Goal: Information Seeking & Learning: Find specific fact

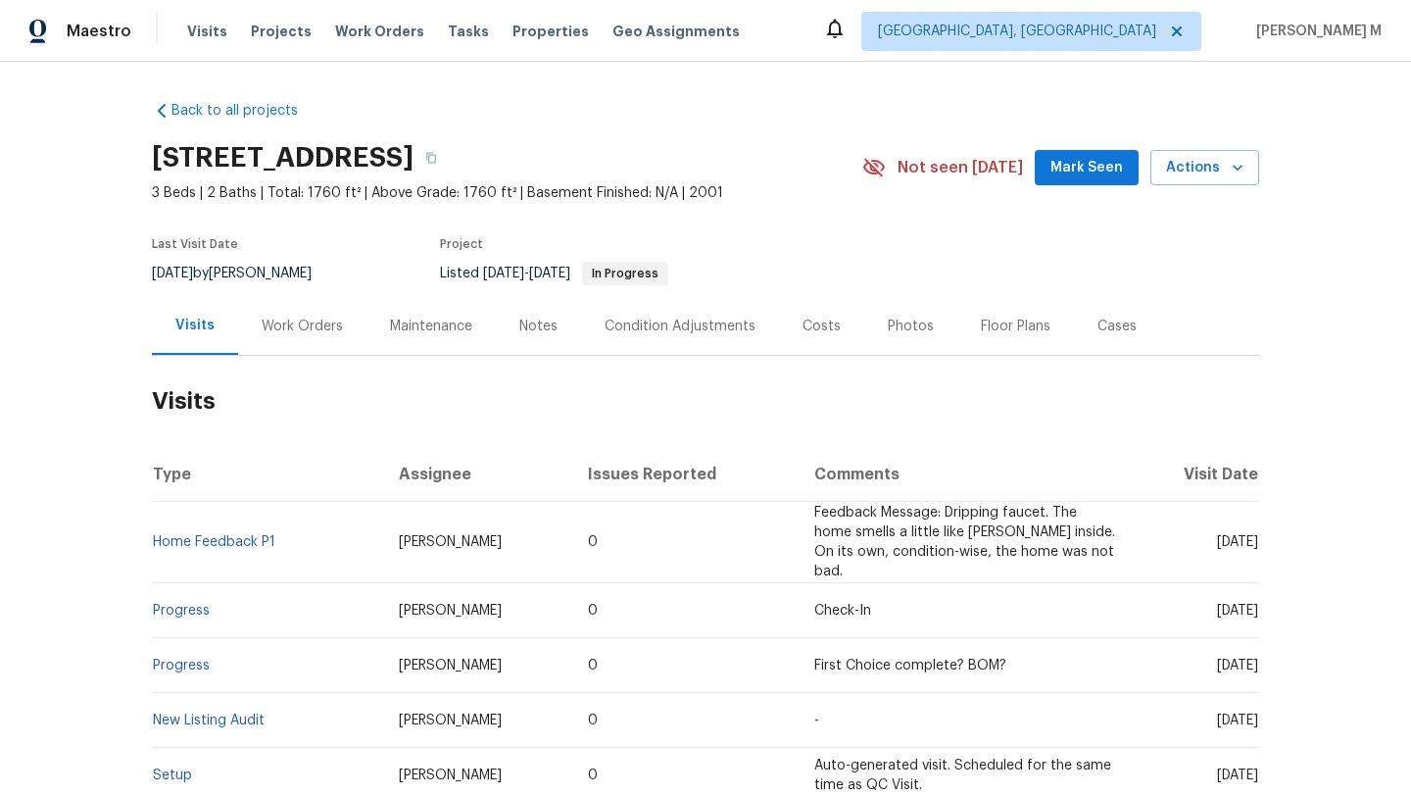
drag, startPoint x: 1178, startPoint y: 533, endPoint x: 1214, endPoint y: 535, distance: 36.3
click at [1217, 535] on span "[DATE]" at bounding box center [1237, 542] width 41 height 14
copy span "[DATE]"
click at [296, 344] on div "Work Orders" at bounding box center [302, 326] width 128 height 58
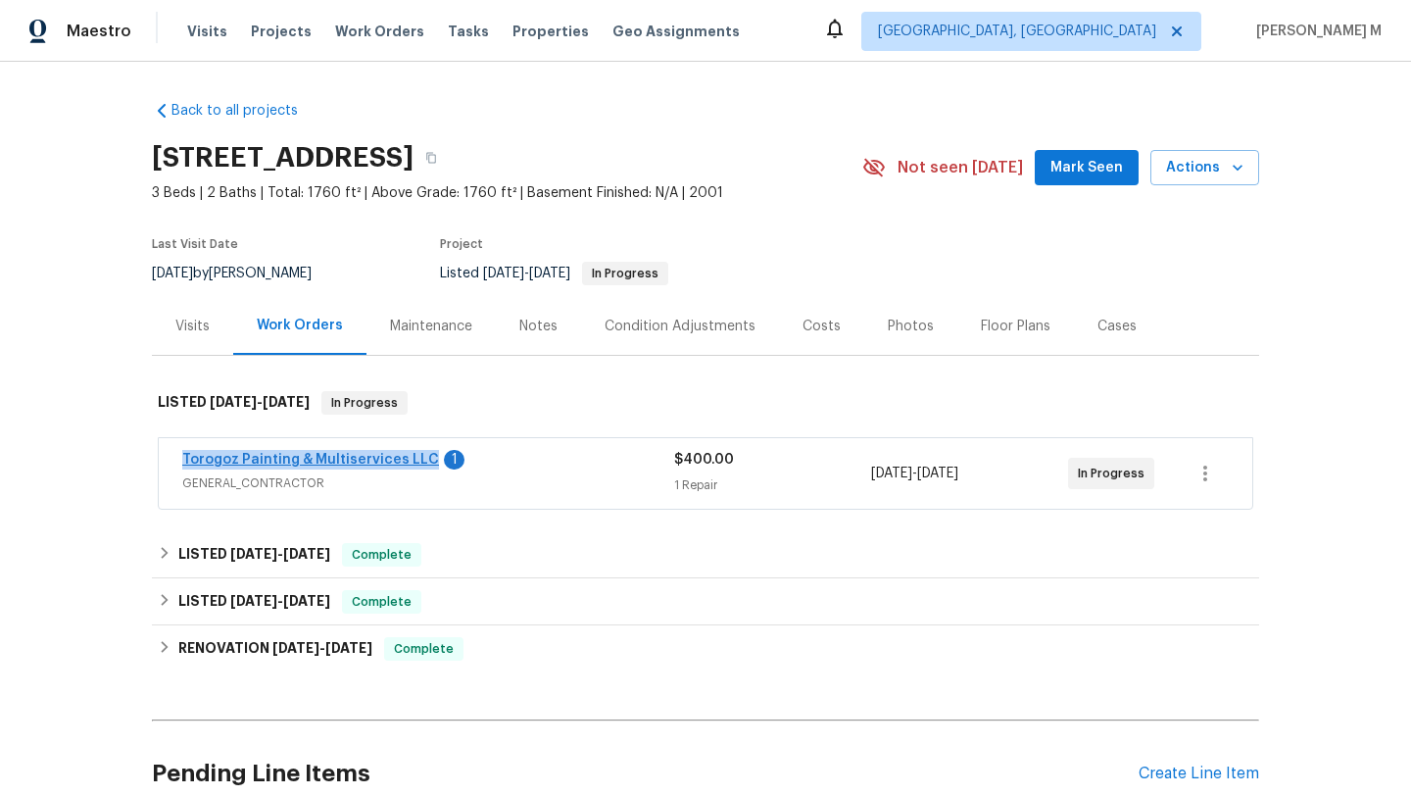
copy link "Torogoz Painting & Multiservices LLC"
drag, startPoint x: 157, startPoint y: 462, endPoint x: 412, endPoint y: 462, distance: 254.8
click at [412, 462] on div "Torogoz Painting & Multiservices LLC 1 GENERAL_CONTRACTOR $400.00 1 Repair 9/11…" at bounding box center [706, 473] width 1094 height 71
click at [559, 486] on span "GENERAL_CONTRACTOR" at bounding box center [428, 483] width 492 height 20
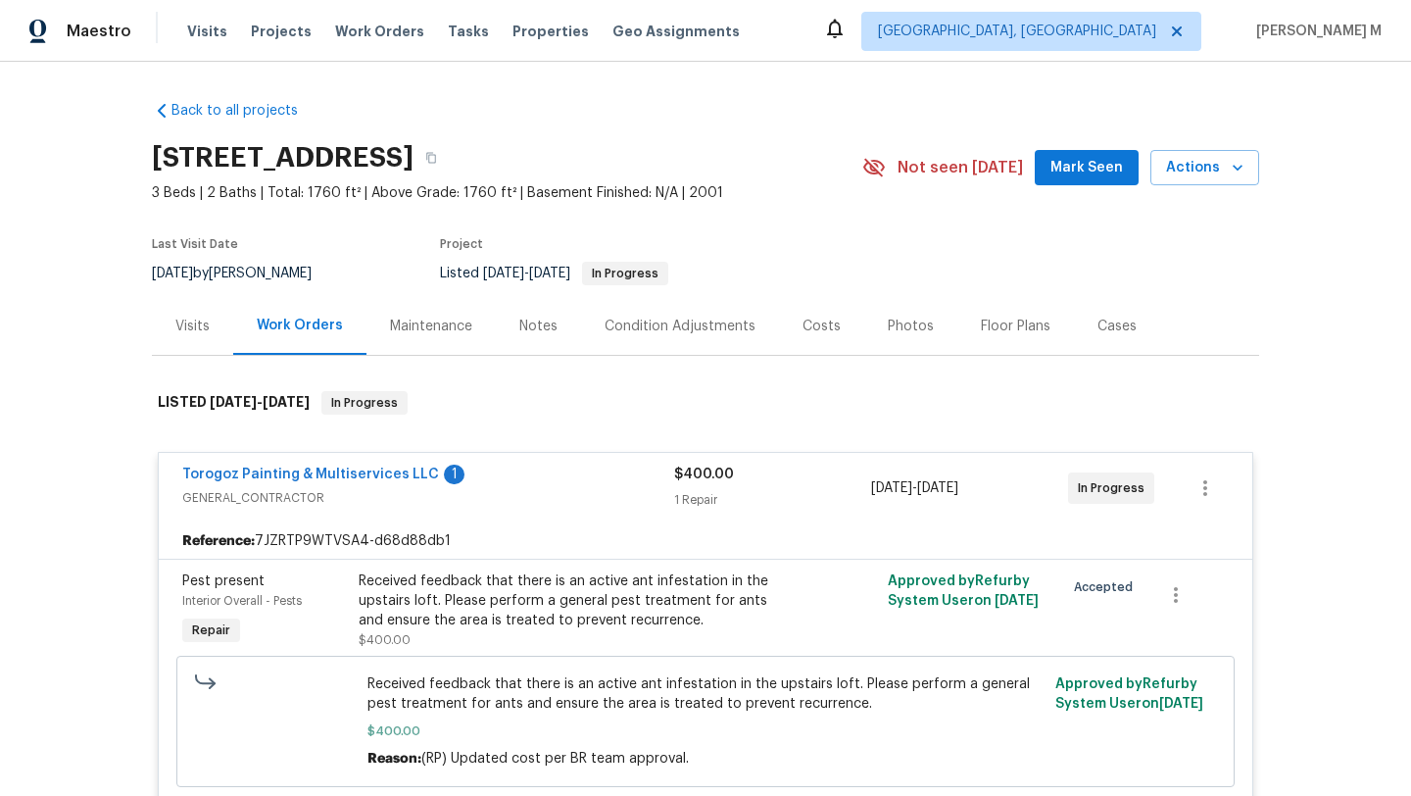
click at [160, 319] on div "Visits" at bounding box center [192, 326] width 81 height 58
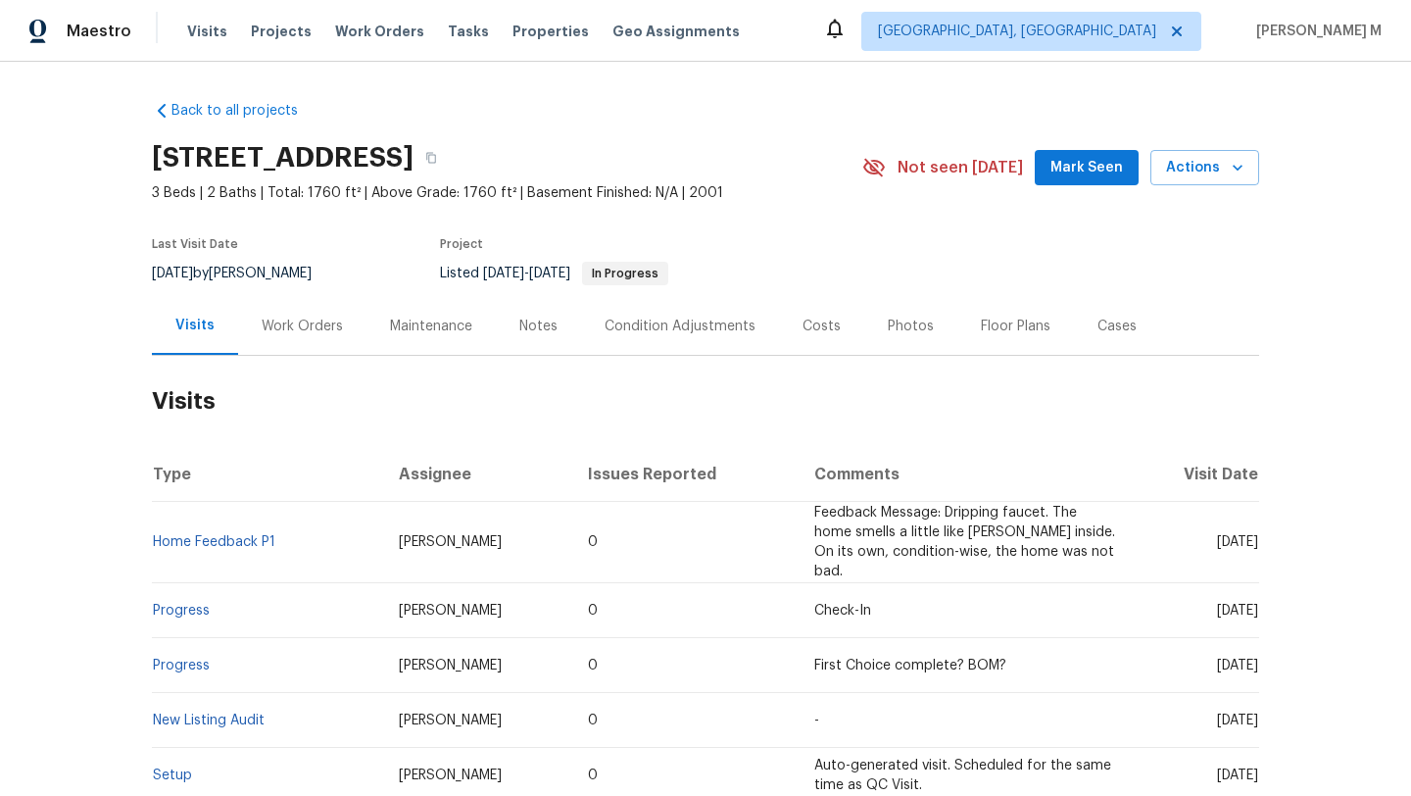
drag, startPoint x: 1178, startPoint y: 533, endPoint x: 1212, endPoint y: 533, distance: 34.3
click at [1217, 535] on span "Mon, Aug 11 2025" at bounding box center [1237, 542] width 41 height 14
copy span "Aug 11"
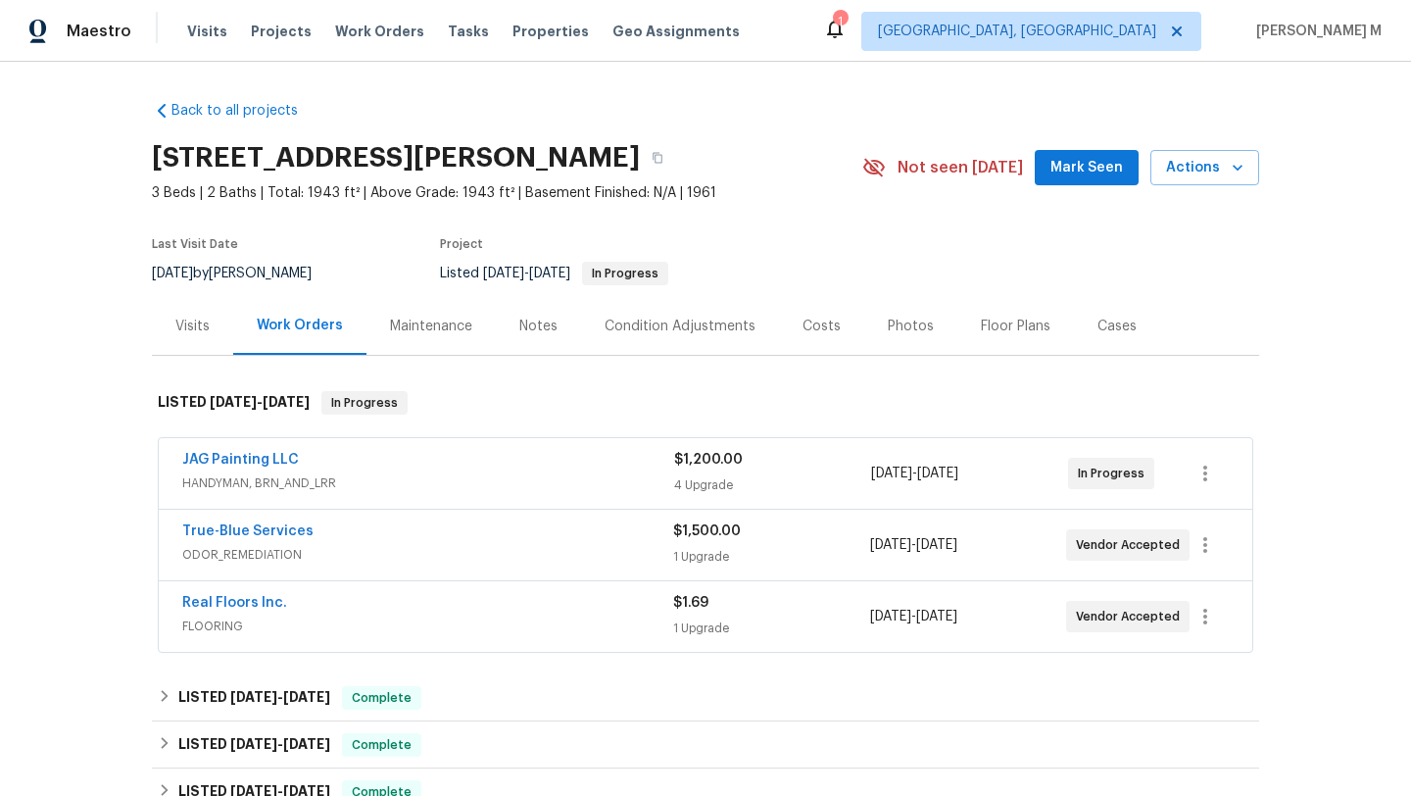
click at [167, 337] on div "Visits" at bounding box center [192, 326] width 81 height 58
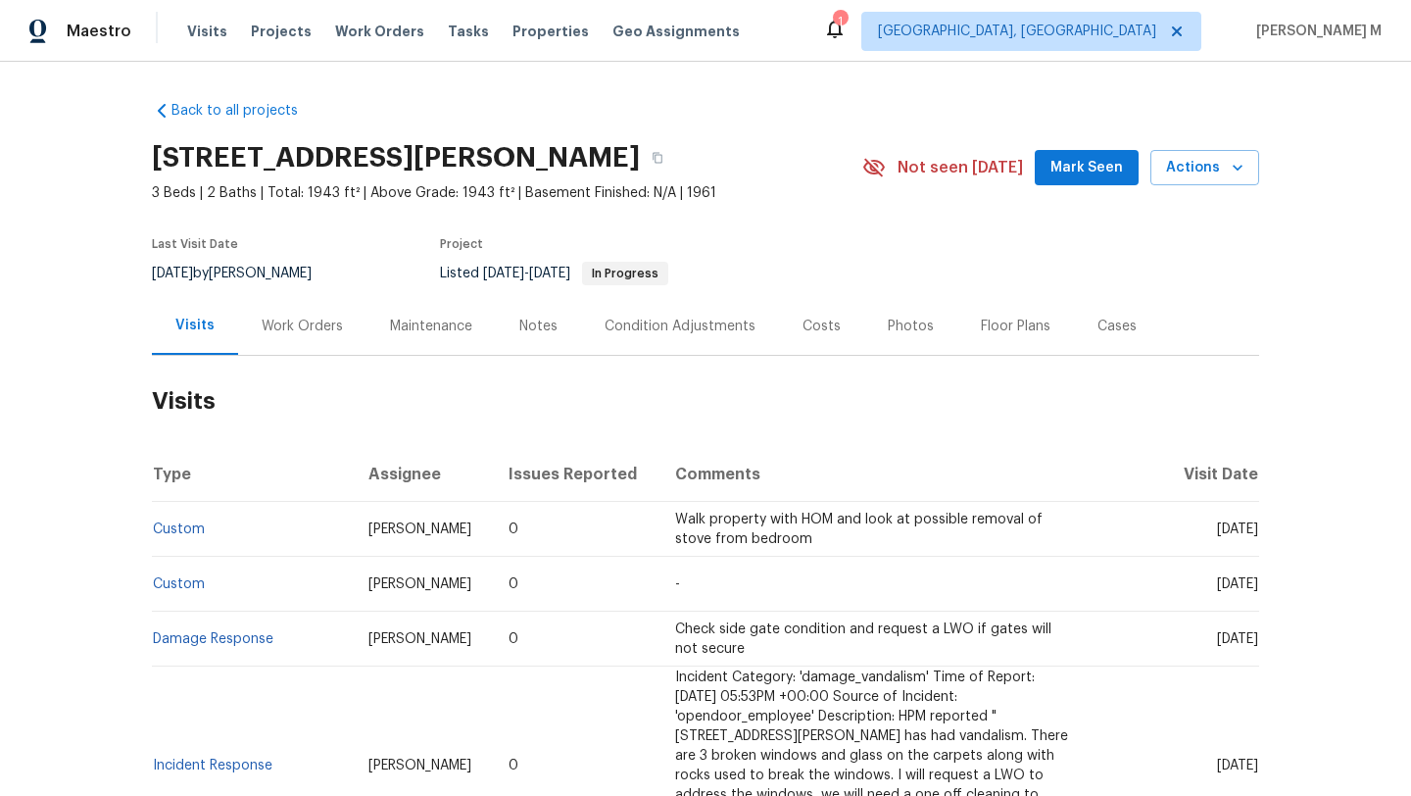
drag, startPoint x: 1171, startPoint y: 528, endPoint x: 1212, endPoint y: 531, distance: 41.3
click at [1217, 531] on span "[DATE]" at bounding box center [1237, 529] width 41 height 14
copy span "[DATE]"
click at [251, 340] on div "Work Orders" at bounding box center [302, 326] width 128 height 58
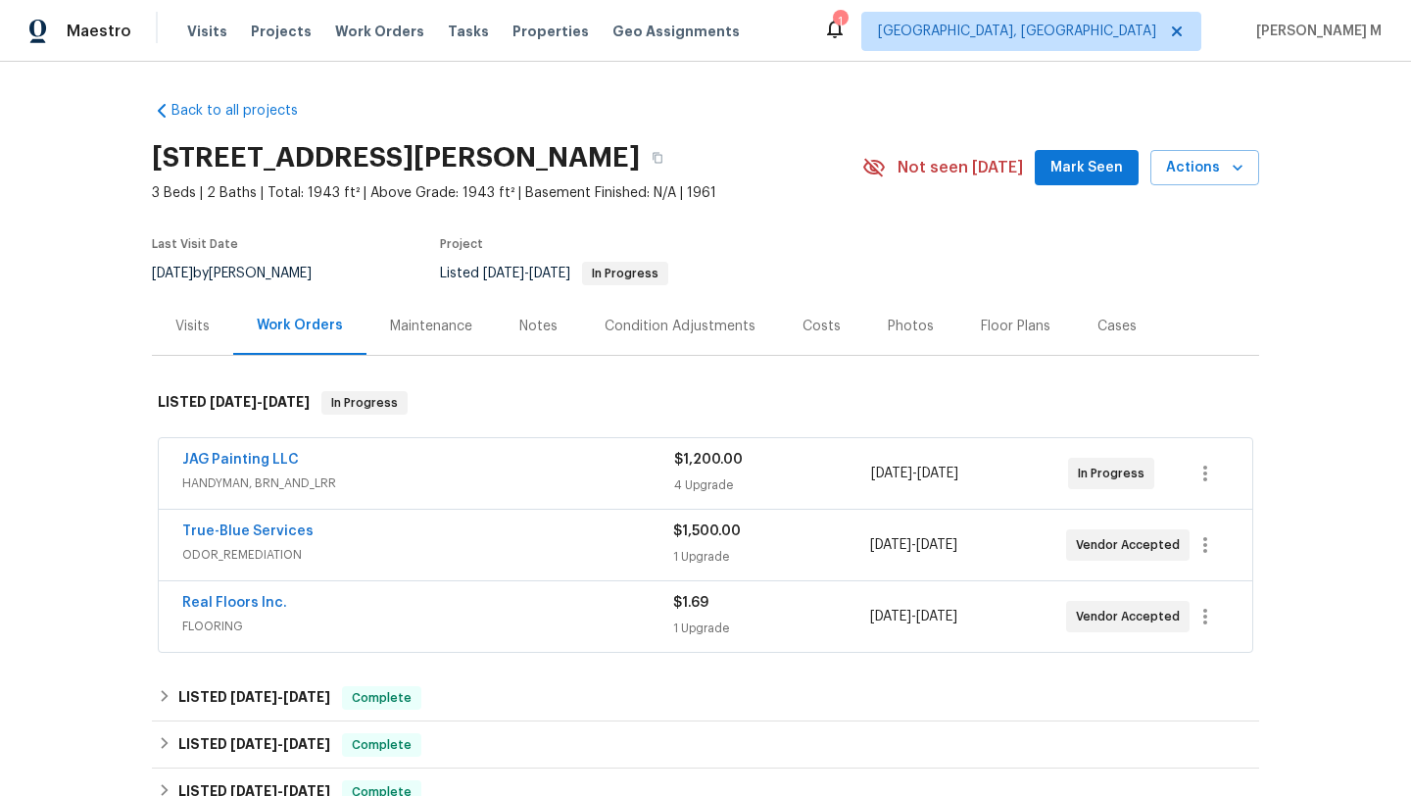
click at [435, 471] on div "JAG Painting LLC" at bounding box center [428, 462] width 492 height 24
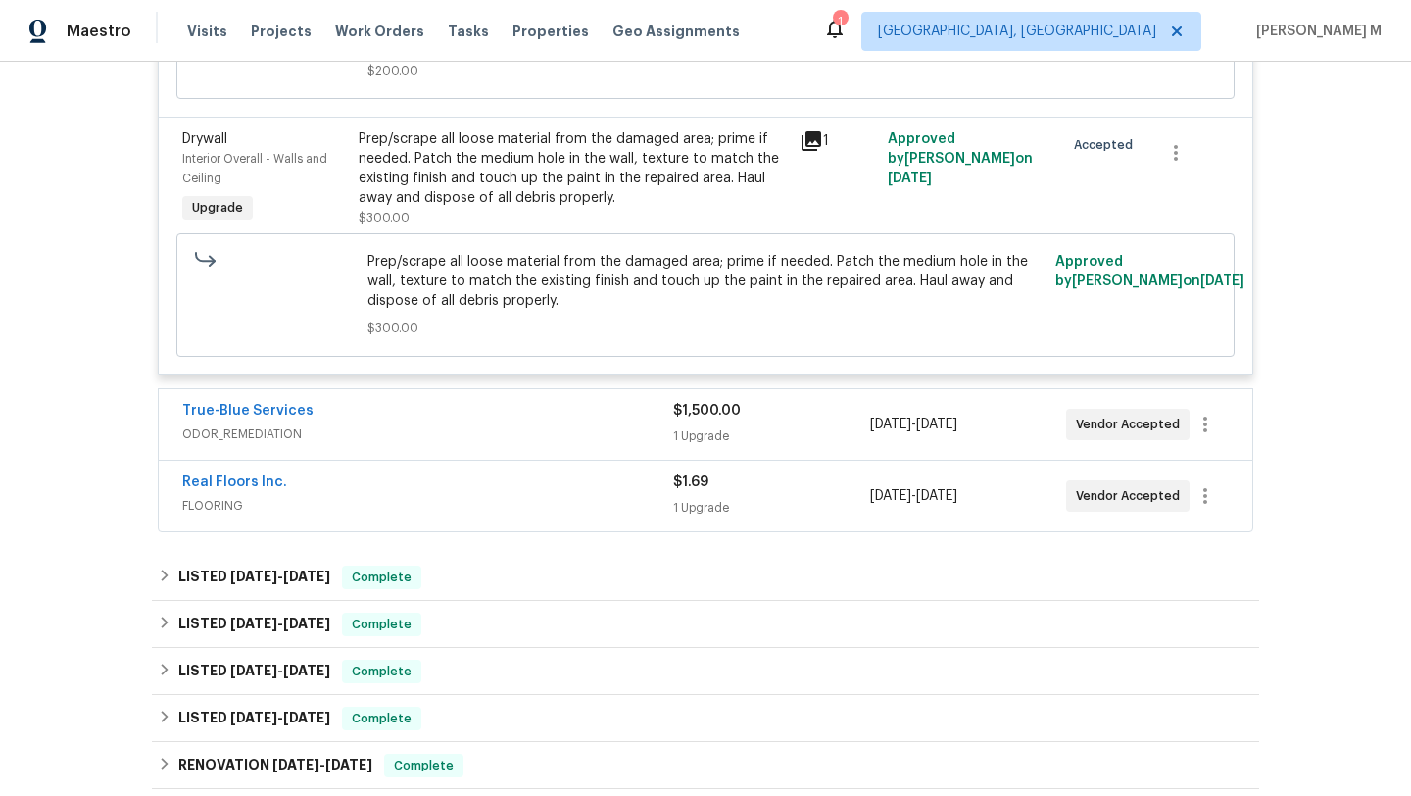
scroll to position [1183, 0]
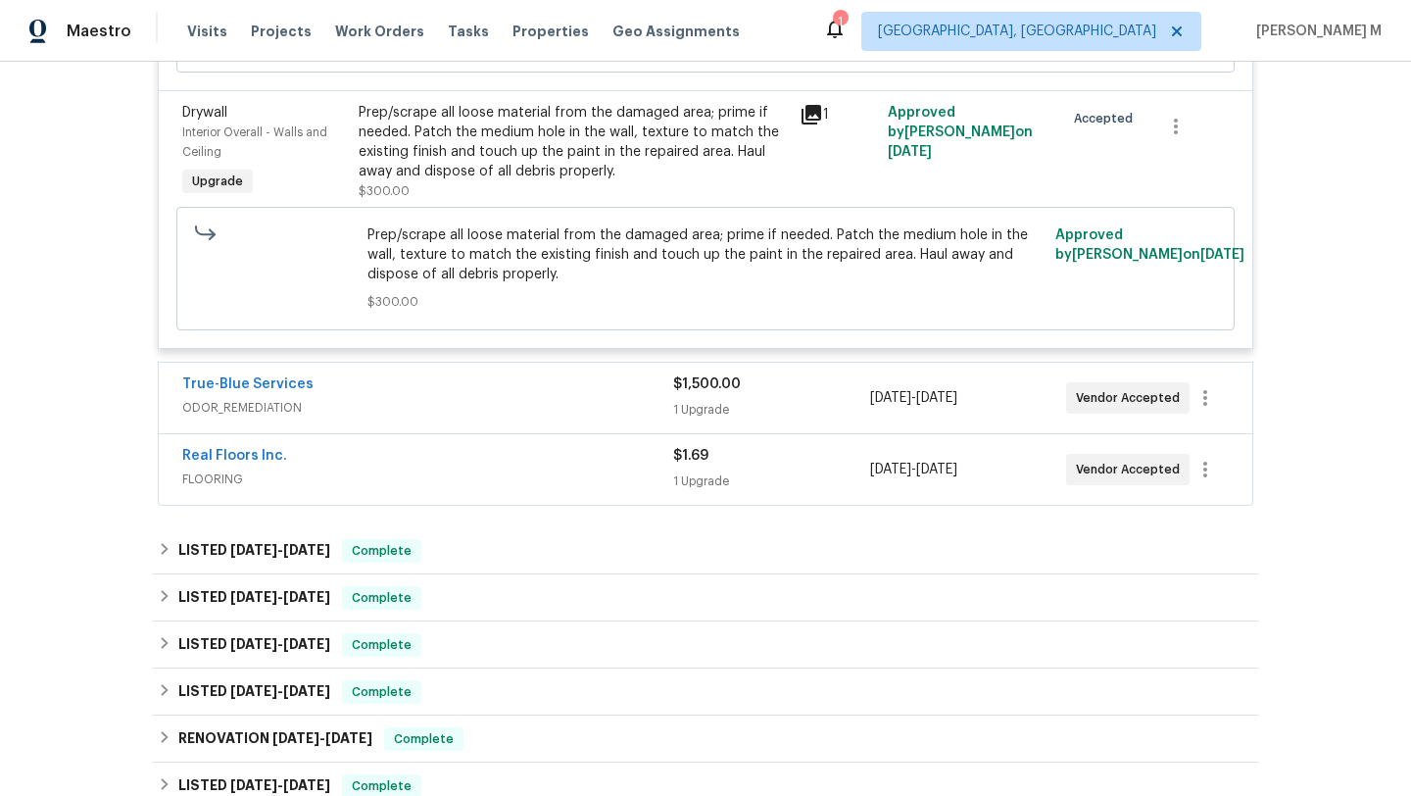
click at [619, 374] on div "True-Blue Services" at bounding box center [427, 386] width 491 height 24
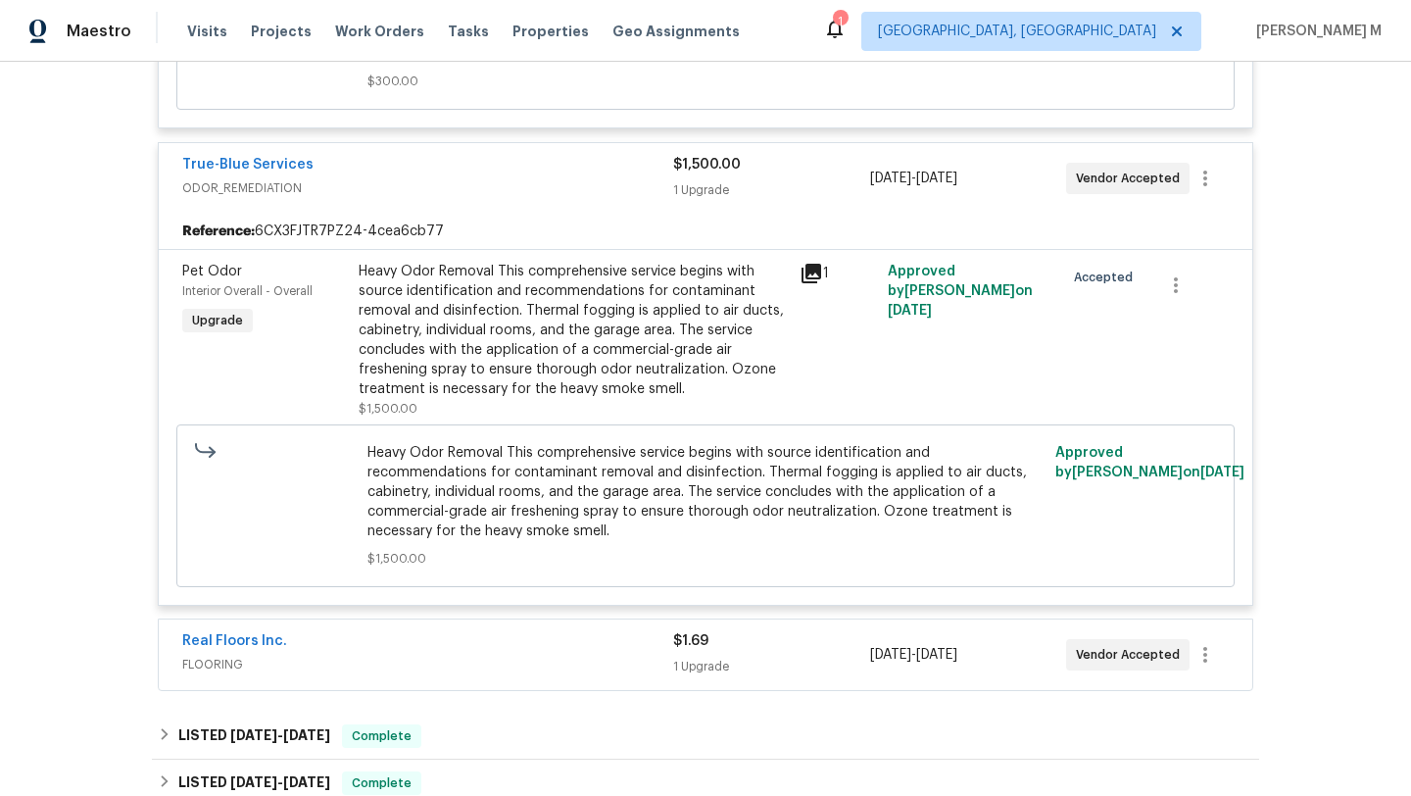
scroll to position [1414, 0]
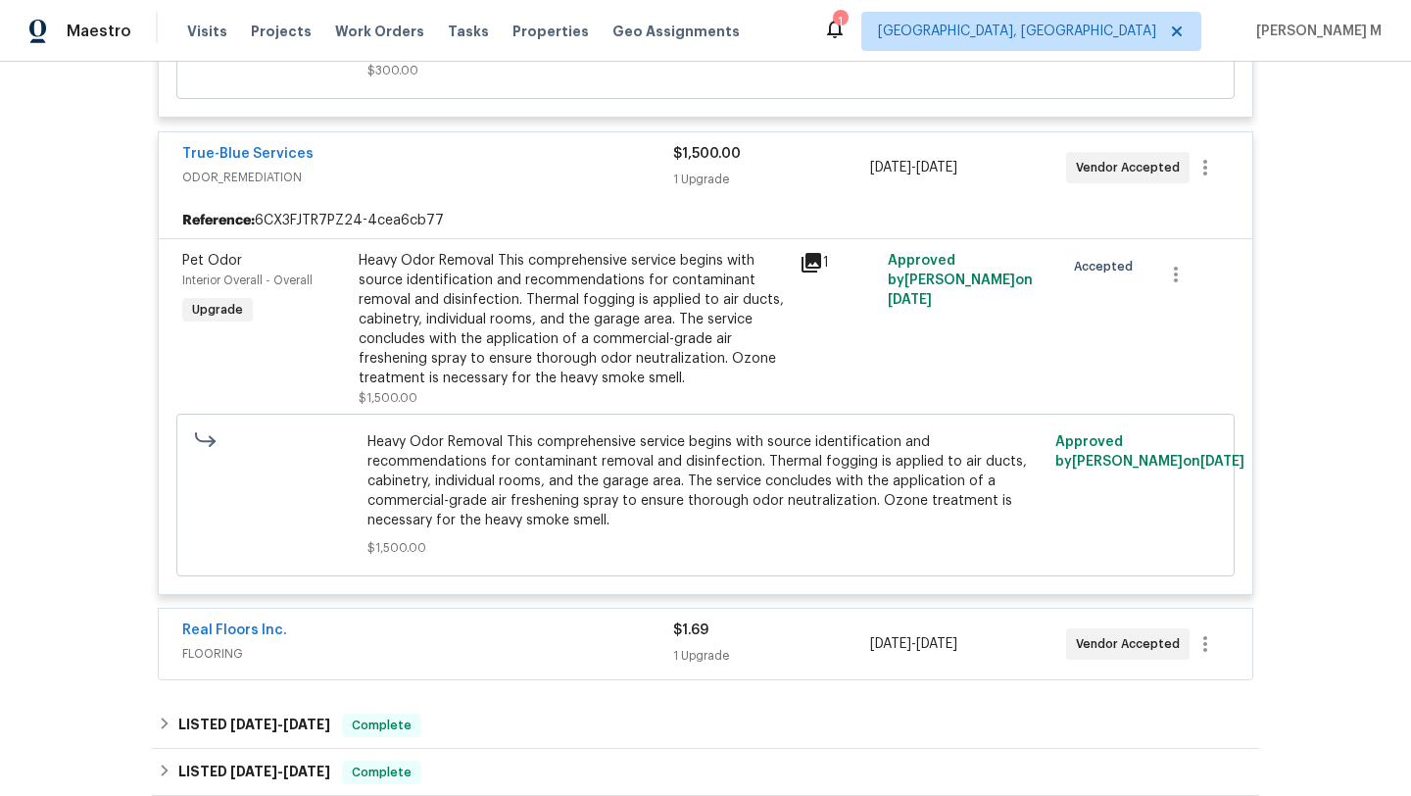
click at [573, 623] on div "Real Floors Inc." at bounding box center [427, 632] width 491 height 24
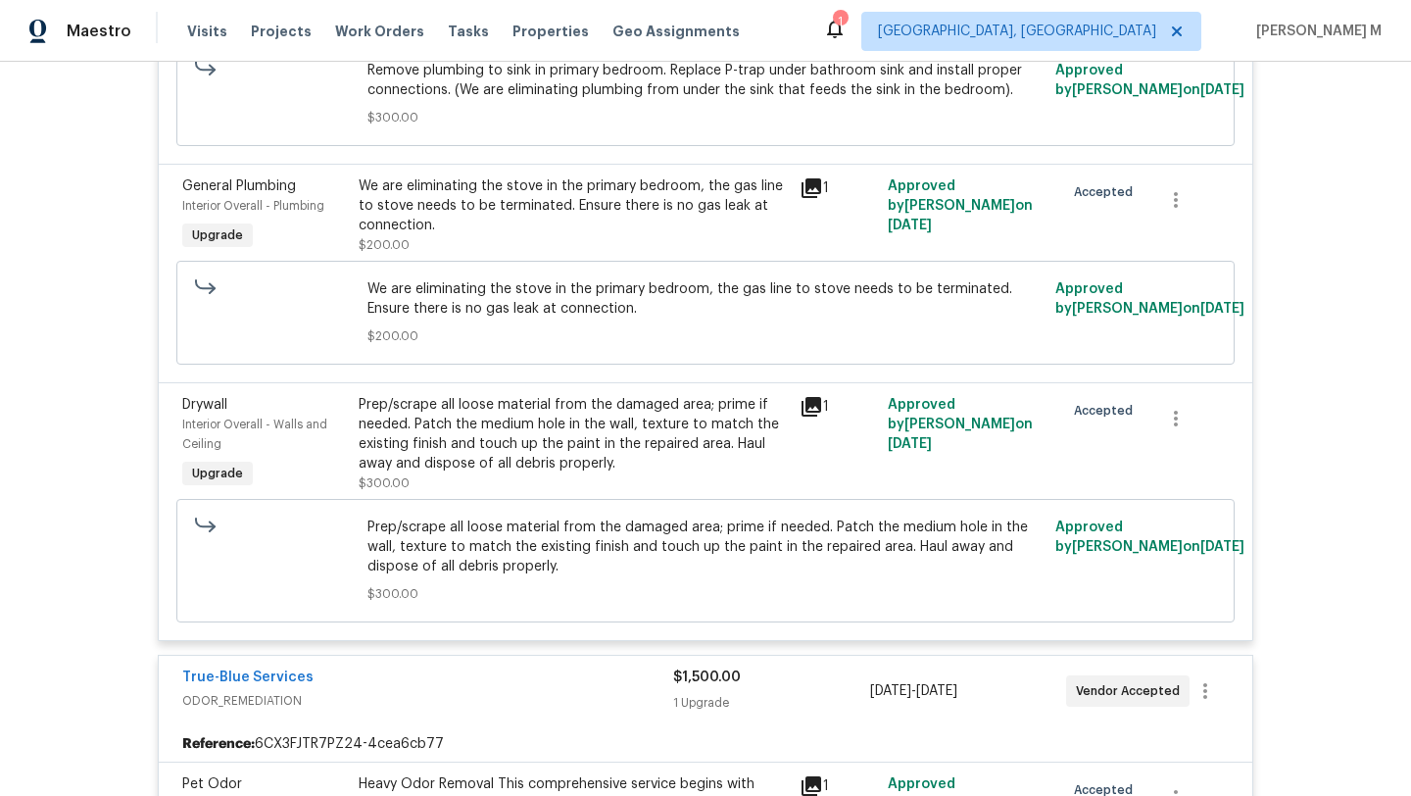
scroll to position [0, 0]
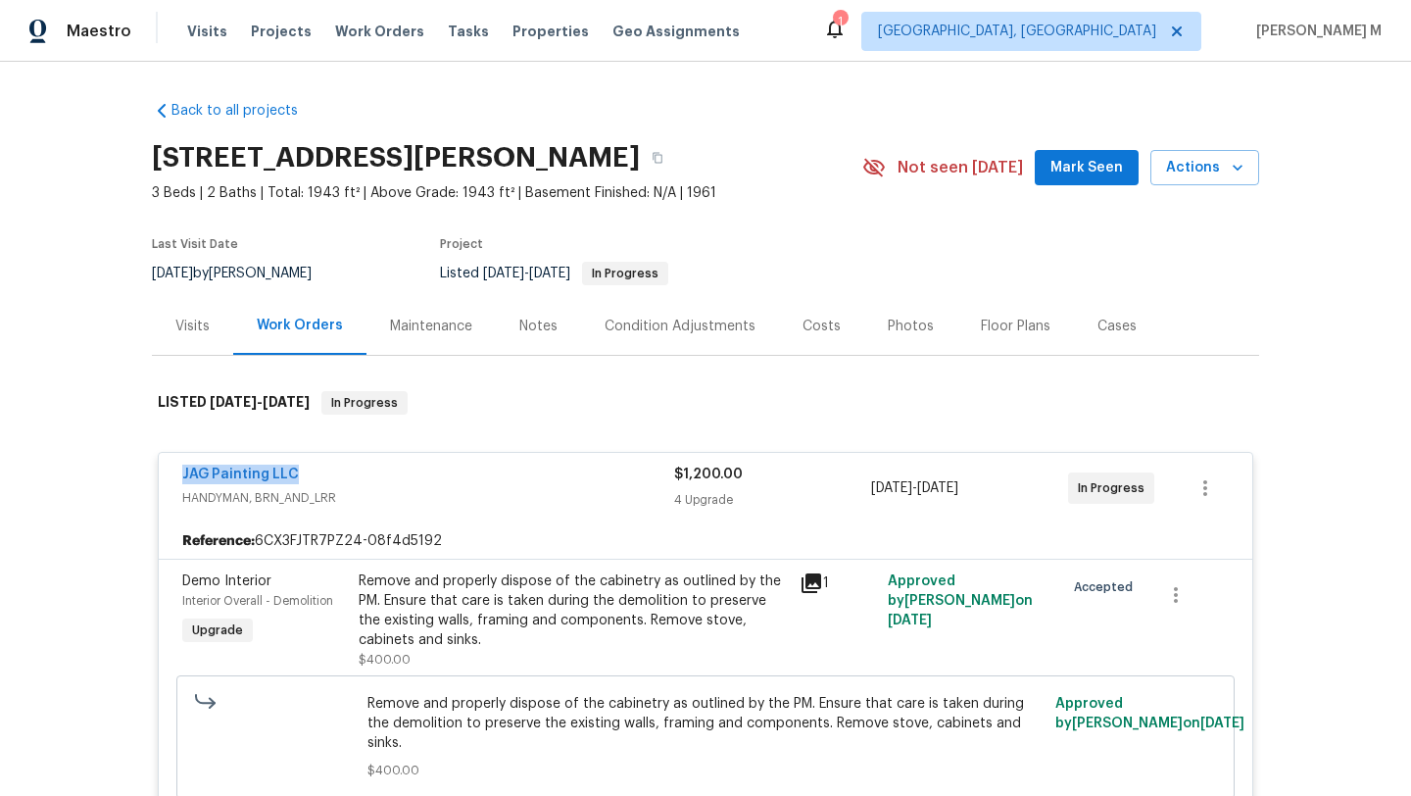
copy link "JAG Painting LLC"
drag, startPoint x: 158, startPoint y: 474, endPoint x: 329, endPoint y: 473, distance: 171.5
click at [329, 473] on div "JAG Painting LLC HANDYMAN, BRN_AND_LRR $1,200.00 4 Upgrade [DATE] - [DATE] In P…" at bounding box center [706, 488] width 1094 height 71
copy span "[DATE] - [DATE]"
drag, startPoint x: 864, startPoint y: 489, endPoint x: 1012, endPoint y: 489, distance: 148.0
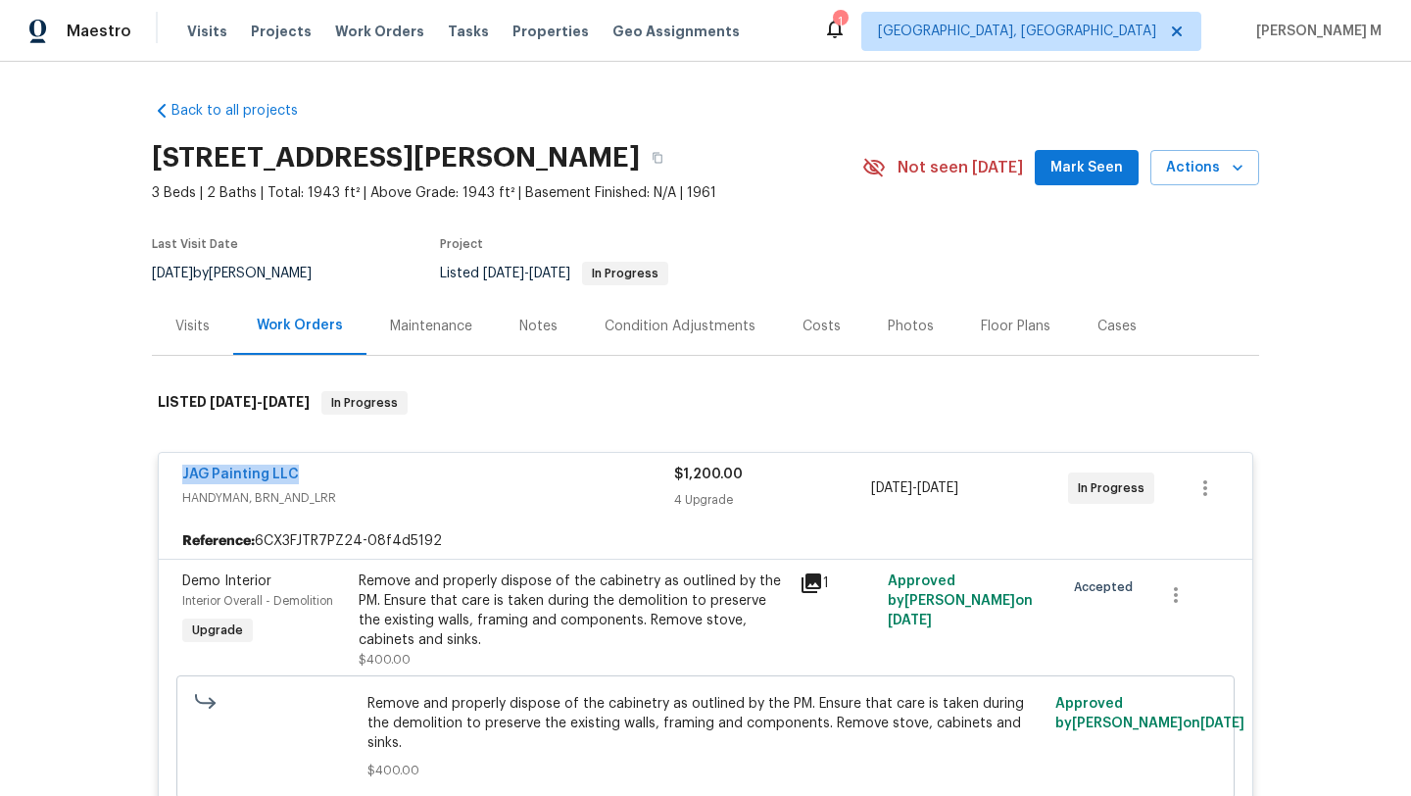
click at [1012, 489] on div "[DATE] - [DATE]" at bounding box center [969, 488] width 197 height 47
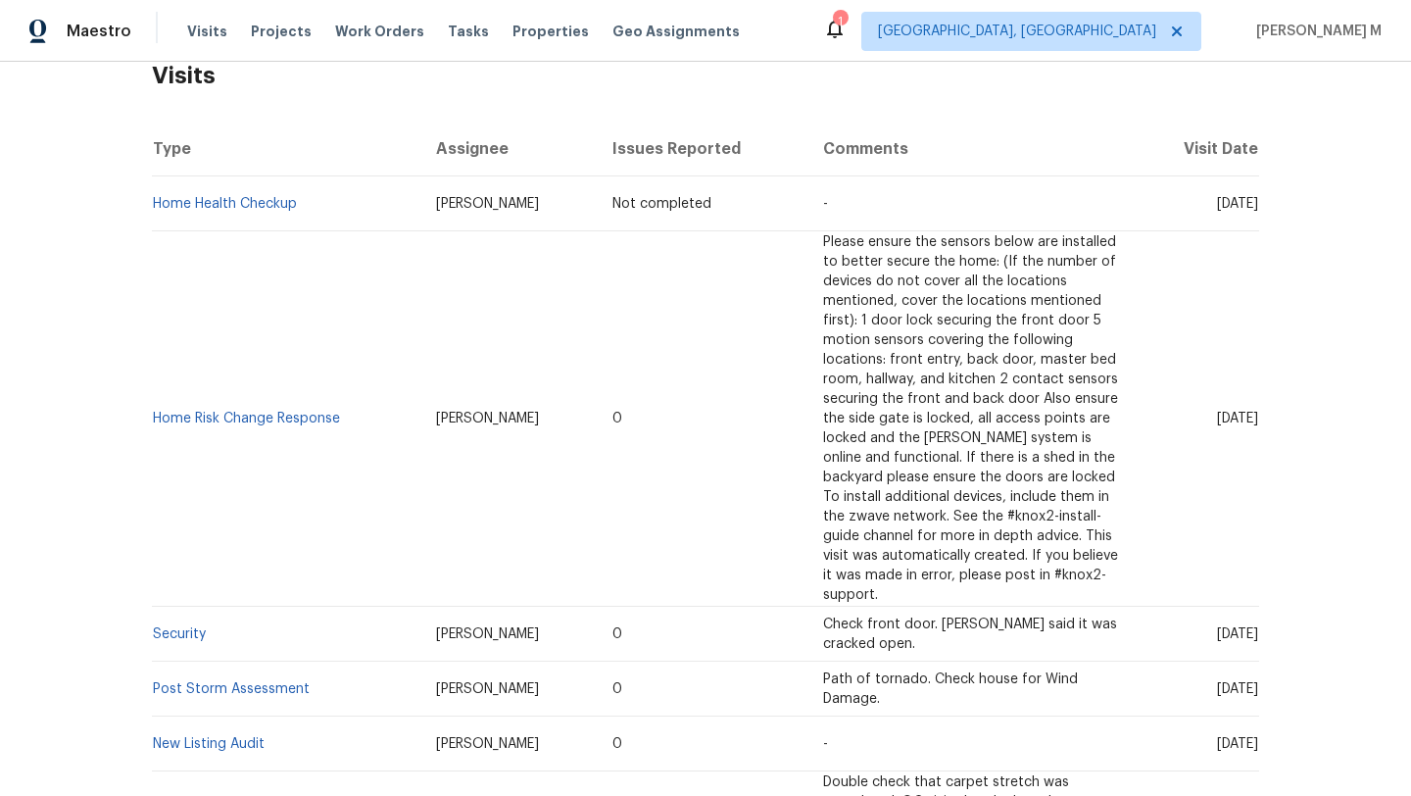
scroll to position [123, 0]
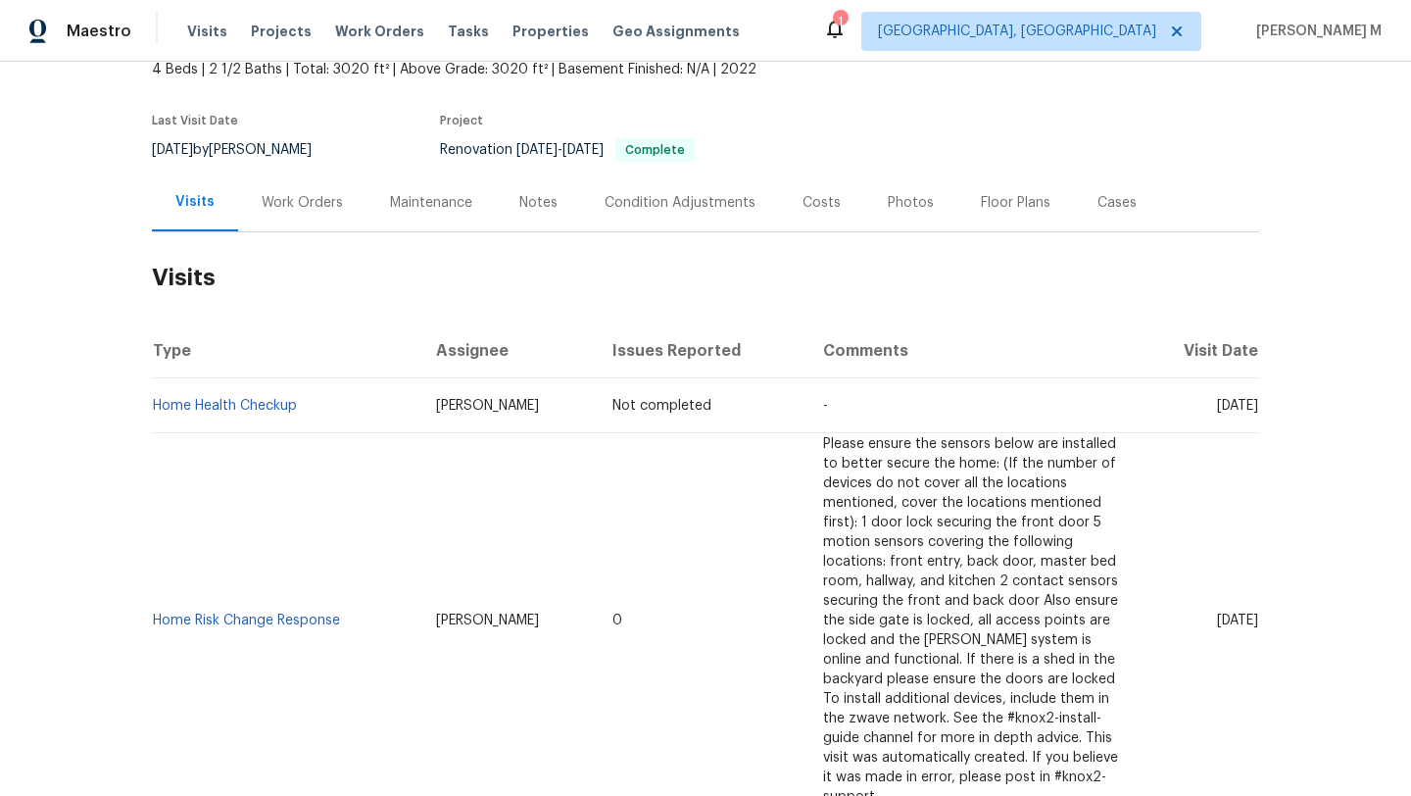
drag, startPoint x: 1172, startPoint y: 410, endPoint x: 1218, endPoint y: 410, distance: 46.1
click at [1218, 410] on span "[DATE]" at bounding box center [1237, 406] width 41 height 14
copy span "Sep 17"
click at [319, 194] on div "Work Orders" at bounding box center [302, 203] width 81 height 20
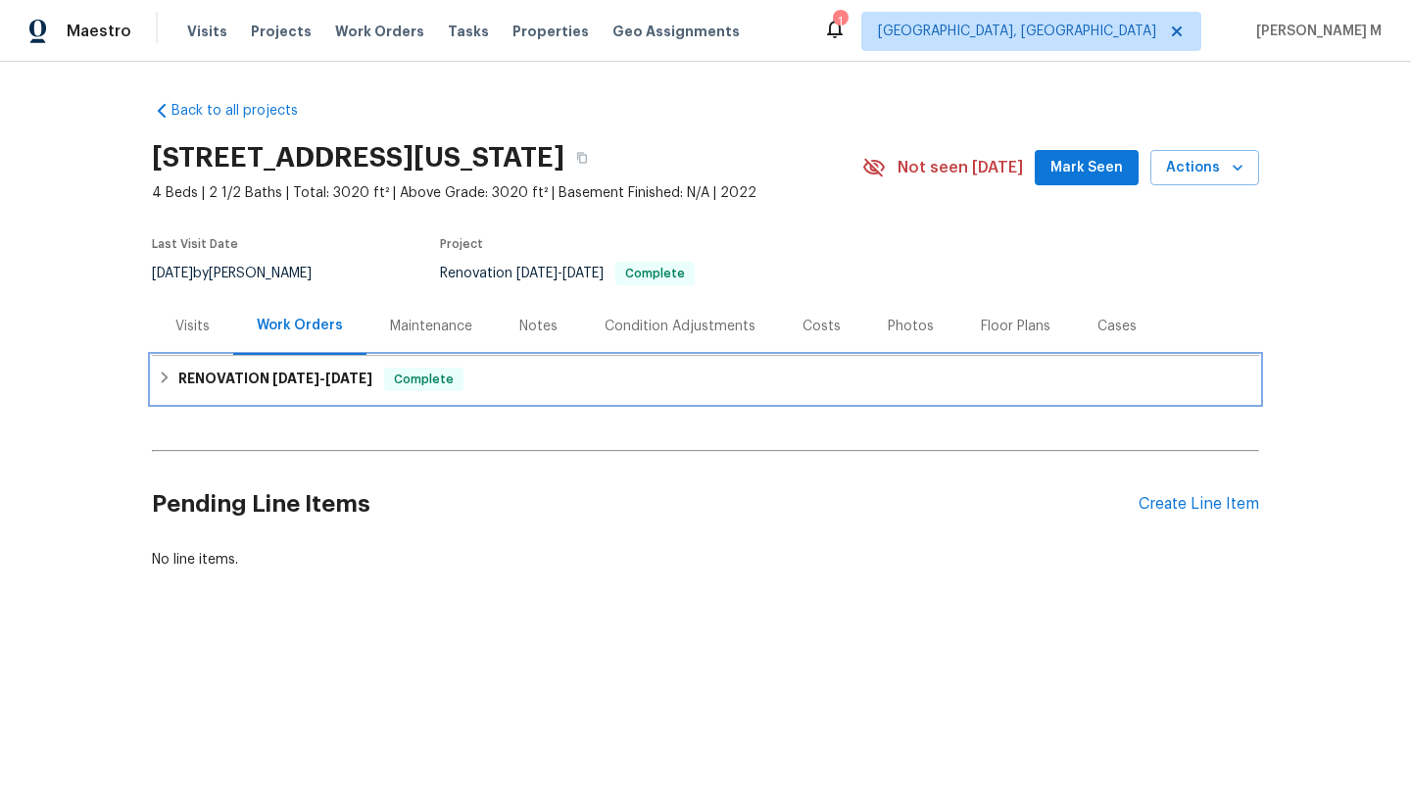
click at [258, 389] on h6 "RENOVATION 2/25/25 - 2/28/25" at bounding box center [275, 380] width 194 height 24
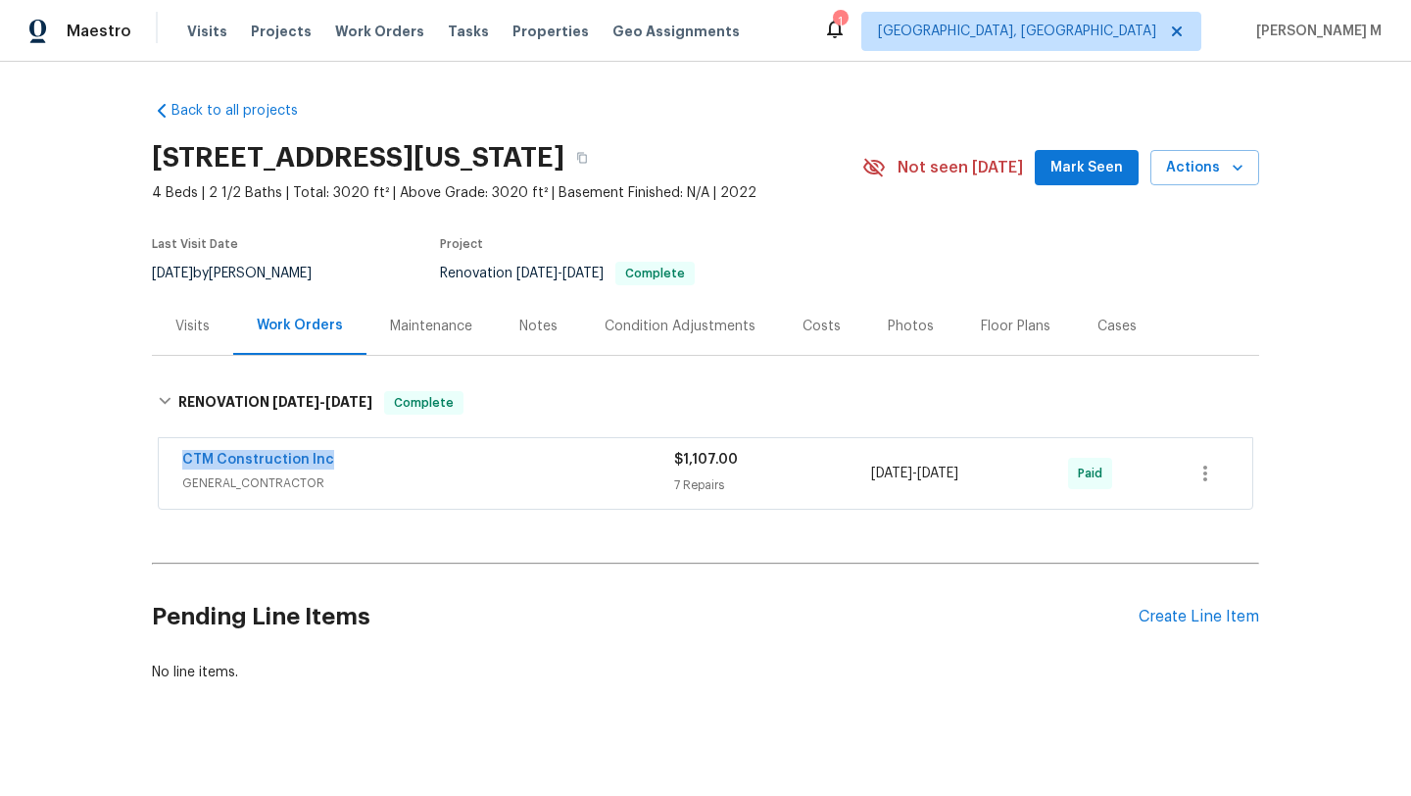
drag, startPoint x: 159, startPoint y: 458, endPoint x: 368, endPoint y: 458, distance: 209.7
click at [368, 458] on div "CTM Construction Inc GENERAL_CONTRACTOR $1,107.00 7 Repairs 2/26/2025 - 2/28/20…" at bounding box center [706, 473] width 1094 height 71
copy link "CTM Construction Inc"
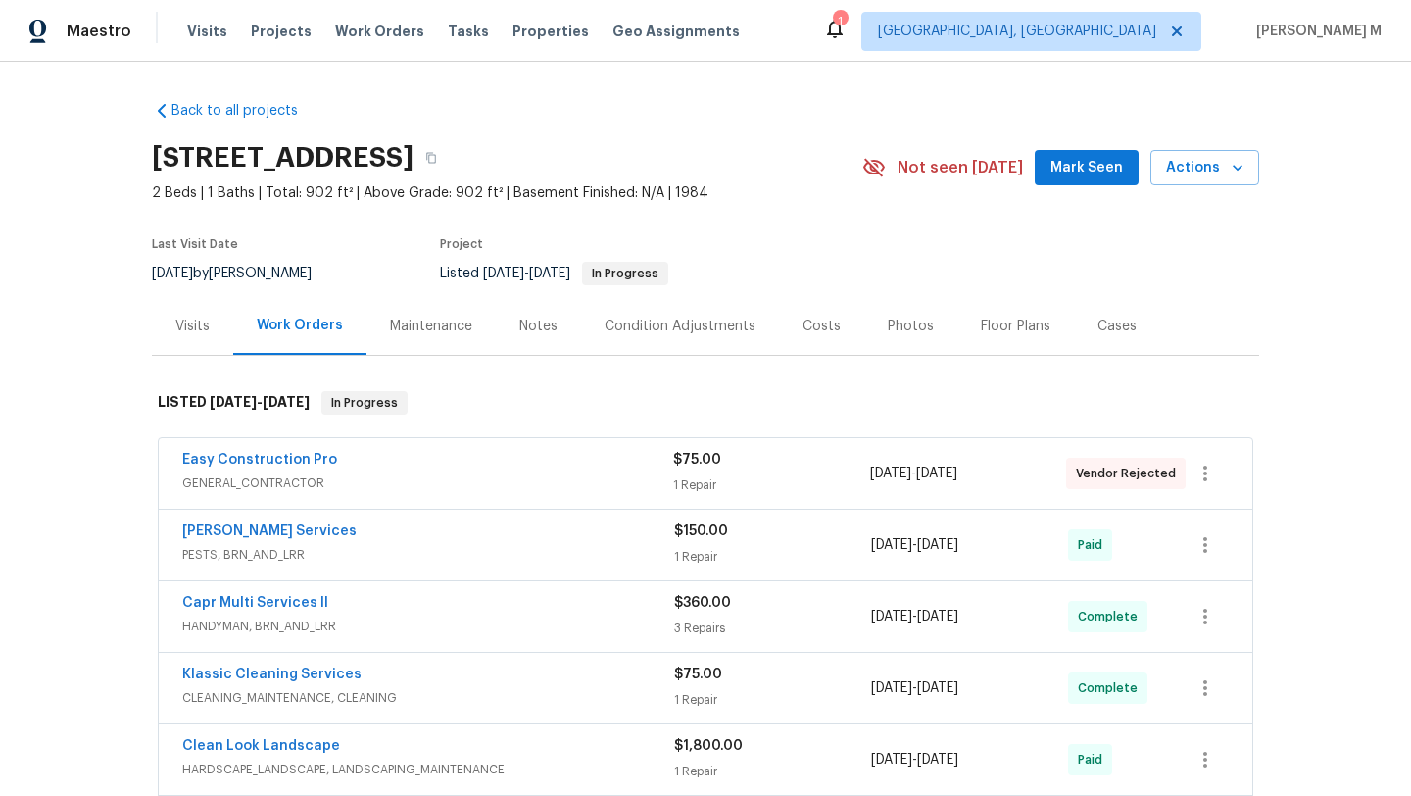
click at [196, 323] on div "Visits" at bounding box center [192, 327] width 34 height 20
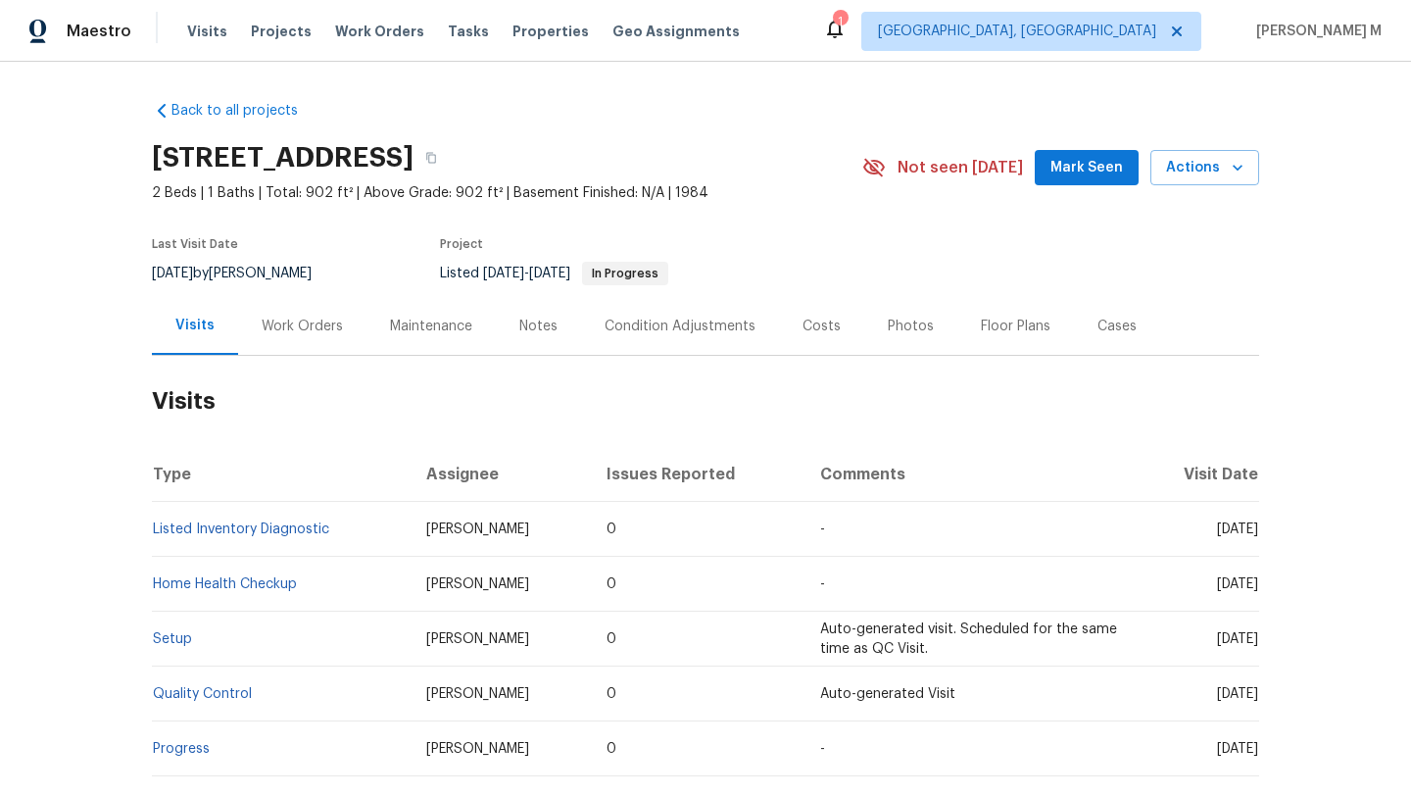
drag, startPoint x: 1175, startPoint y: 531, endPoint x: 1215, endPoint y: 531, distance: 40.2
click at [1217, 531] on span "Wed, Aug 13 2025" at bounding box center [1237, 529] width 41 height 14
copy span "Aug 13"
click at [277, 321] on div "Work Orders" at bounding box center [302, 327] width 81 height 20
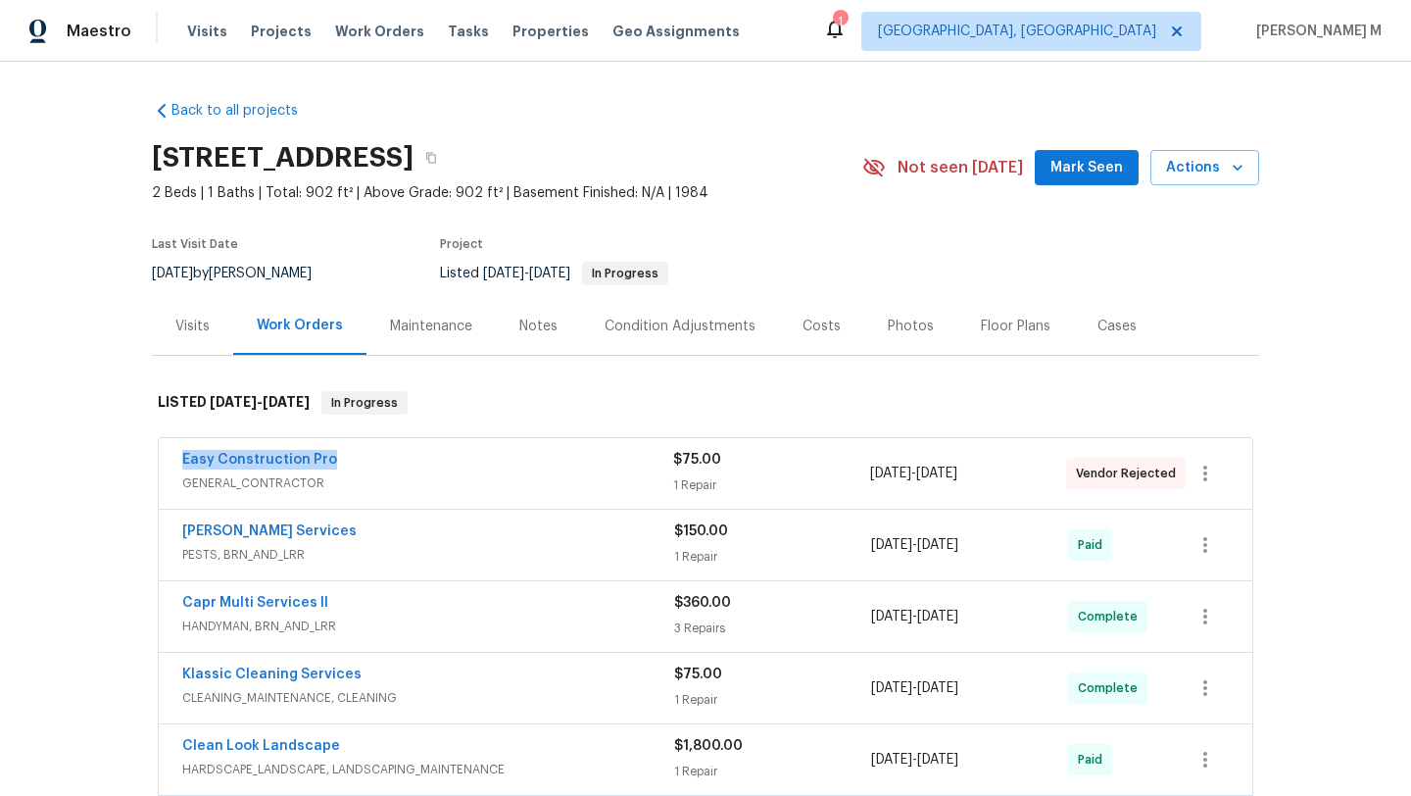
drag, startPoint x: 290, startPoint y: 463, endPoint x: 409, endPoint y: 463, distance: 118.6
click at [409, 463] on div "Easy Construction Pro GENERAL_CONTRACTOR $75.00 1 Repair 9/12/2025 - 9/16/2025 …" at bounding box center [706, 473] width 1094 height 71
copy link "Easy Construction Pro"
drag, startPoint x: 198, startPoint y: 531, endPoint x: 429, endPoint y: 531, distance: 231.3
click at [429, 531] on div "Massey Services PESTS, BRN_AND_LRR $150.00 1 Repair 8/7/2025 - 8/8/2025 Paid" at bounding box center [706, 545] width 1094 height 71
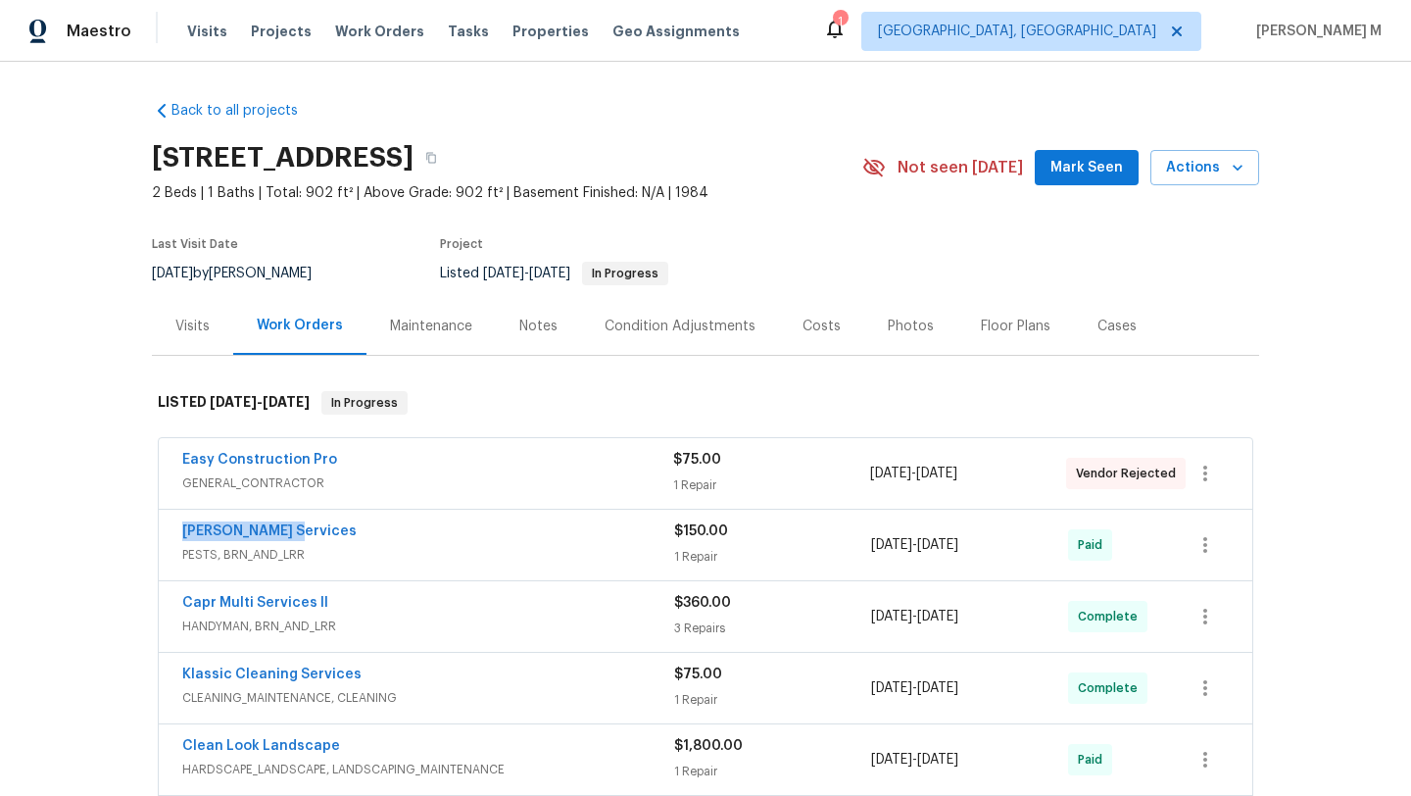
copy link "Massey Services"
copy span "8/7/2025 - 8/8/2025"
drag, startPoint x: 864, startPoint y: 543, endPoint x: 989, endPoint y: 542, distance: 124.5
click at [958, 542] on span "8/7/2025 - 8/8/2025" at bounding box center [914, 545] width 87 height 20
